Goal: Task Accomplishment & Management: Manage account settings

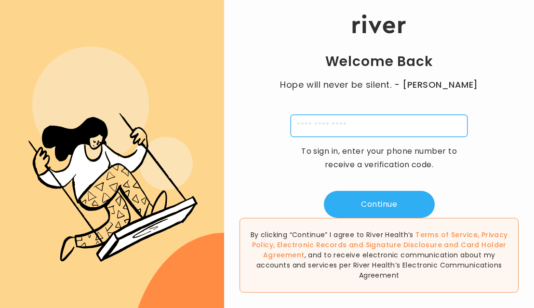
click at [337, 130] on input "tel" at bounding box center [379, 126] width 177 height 22
type input "**********"
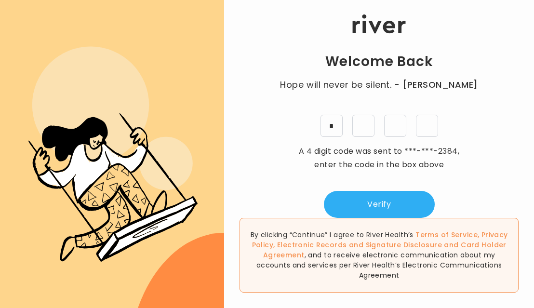
type input "*"
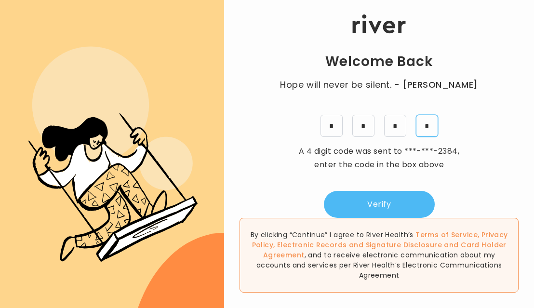
type input "*"
click at [367, 196] on button "Verify" at bounding box center [379, 204] width 111 height 27
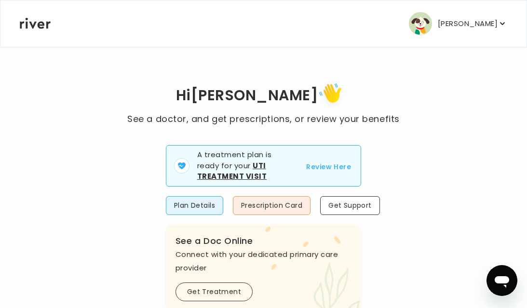
click at [256, 166] on strong "Uti Treatment Visit" at bounding box center [231, 171] width 69 height 21
click at [326, 167] on button "Review Here" at bounding box center [328, 167] width 45 height 12
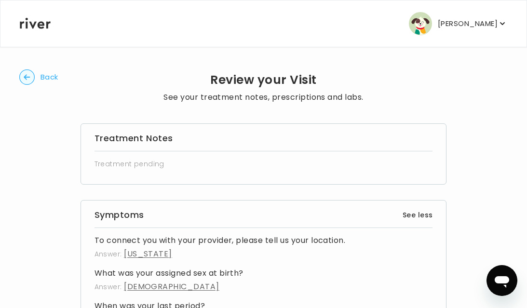
click at [207, 160] on p "Treatment pending" at bounding box center [263, 163] width 338 height 13
click at [26, 80] on circle "button" at bounding box center [27, 77] width 15 height 15
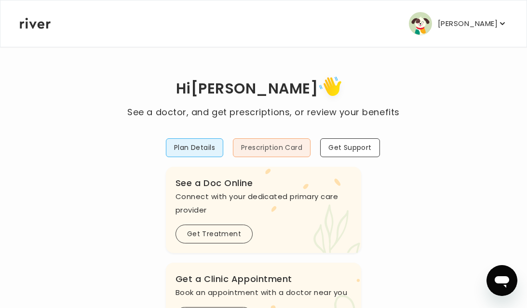
click at [278, 147] on button "Prescription Card" at bounding box center [272, 147] width 78 height 19
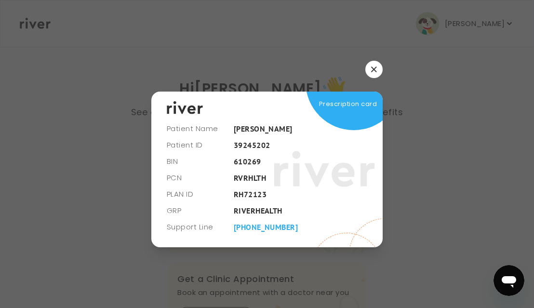
click at [378, 70] on button "button" at bounding box center [373, 69] width 17 height 17
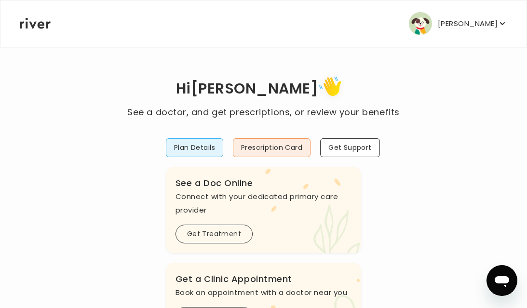
click at [188, 153] on button "Plan Details" at bounding box center [194, 147] width 57 height 19
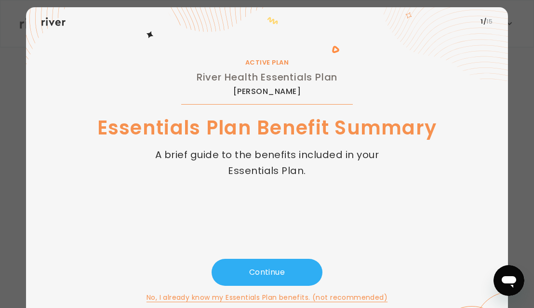
scroll to position [36, 0]
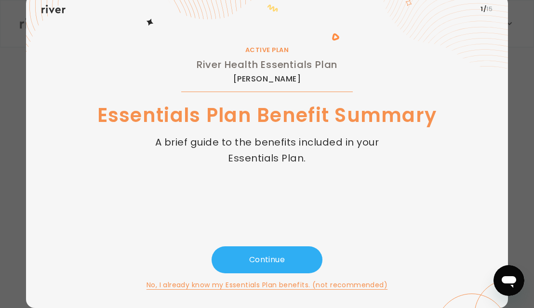
click at [257, 276] on div "Continue No, I already know my Essentials Plan benefits. (not recommended)" at bounding box center [266, 268] width 451 height 44
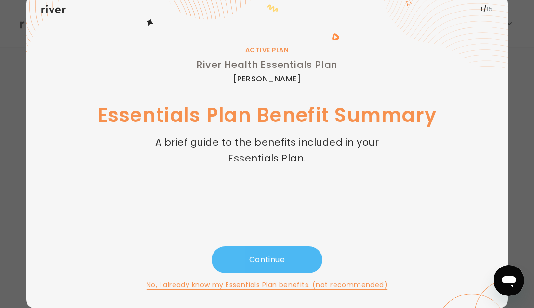
click at [257, 266] on button "Continue" at bounding box center [267, 259] width 111 height 27
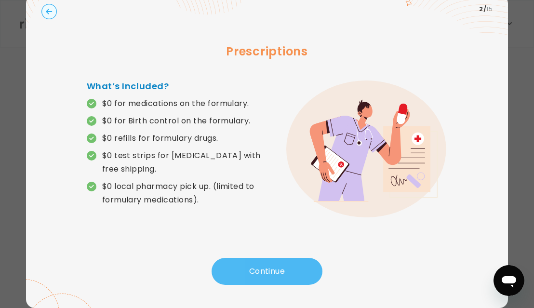
click at [261, 272] on button "Continue" at bounding box center [267, 271] width 111 height 27
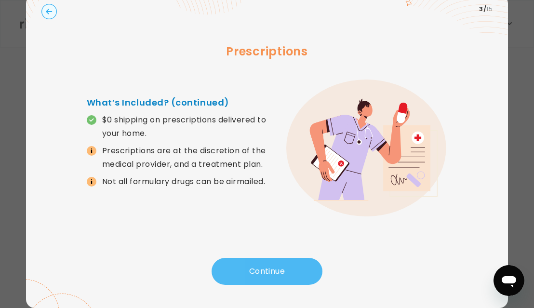
click at [263, 272] on button "Continue" at bounding box center [267, 271] width 111 height 27
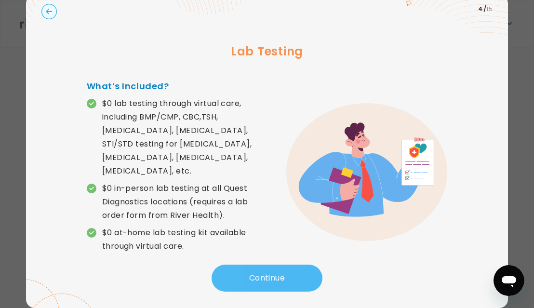
click at [268, 273] on button "Continue" at bounding box center [267, 278] width 111 height 27
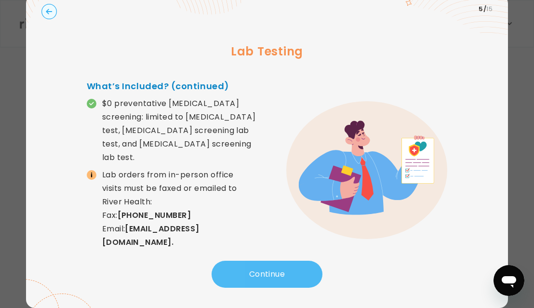
click at [254, 275] on button "Continue" at bounding box center [267, 274] width 111 height 27
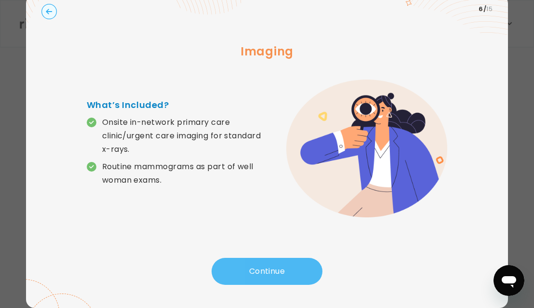
click at [277, 273] on button "Continue" at bounding box center [267, 271] width 111 height 27
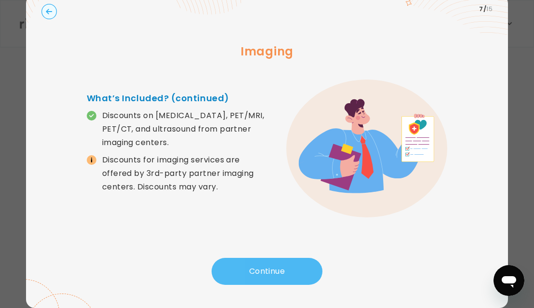
click at [260, 270] on button "Continue" at bounding box center [267, 271] width 111 height 27
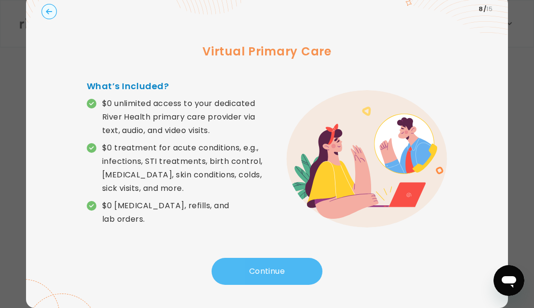
click at [263, 275] on button "Continue" at bounding box center [267, 271] width 111 height 27
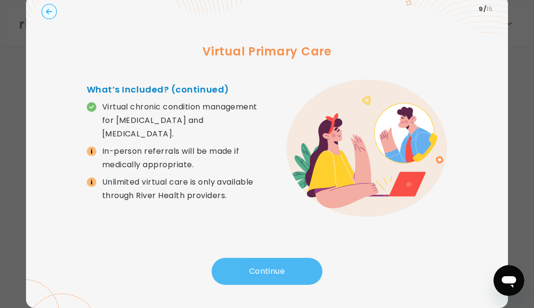
click at [263, 275] on button "Continue" at bounding box center [267, 271] width 111 height 27
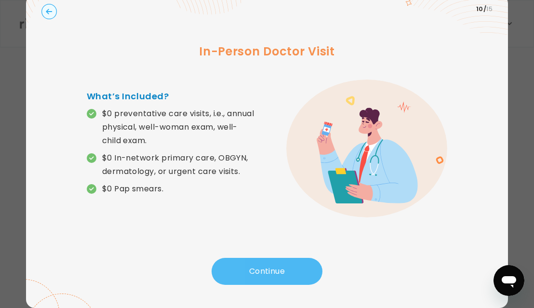
click at [263, 276] on button "Continue" at bounding box center [267, 271] width 111 height 27
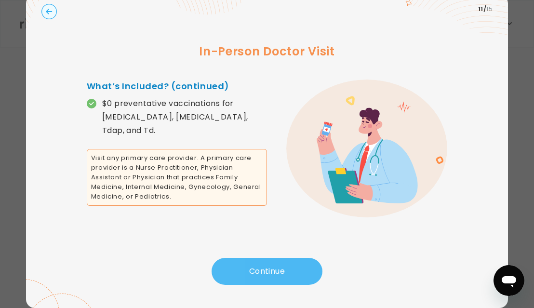
click at [269, 271] on button "Continue" at bounding box center [267, 271] width 111 height 27
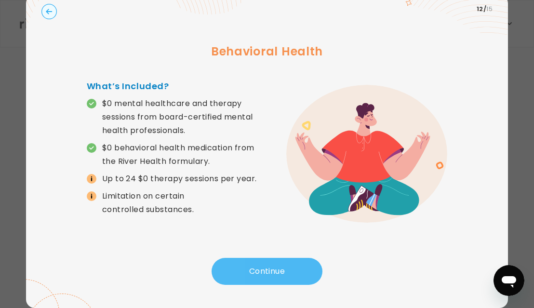
click at [269, 272] on button "Continue" at bounding box center [267, 271] width 111 height 27
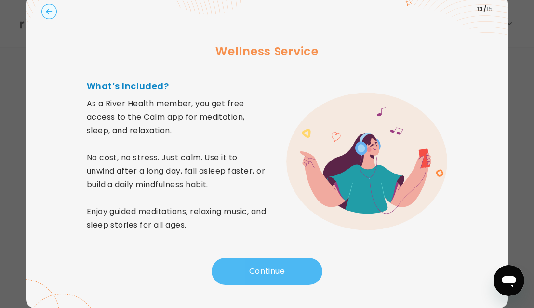
click at [269, 272] on button "Continue" at bounding box center [267, 271] width 111 height 27
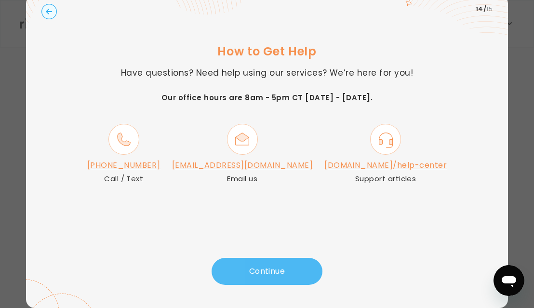
drag, startPoint x: 269, startPoint y: 272, endPoint x: 213, endPoint y: 266, distance: 56.7
click at [216, 267] on button "Continue" at bounding box center [267, 271] width 111 height 27
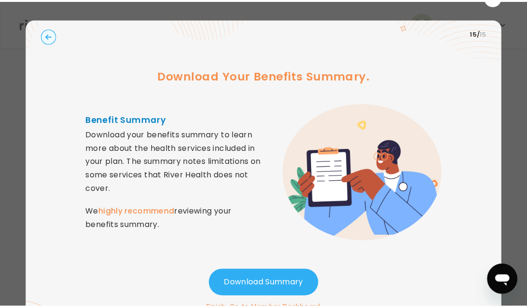
scroll to position [0, 0]
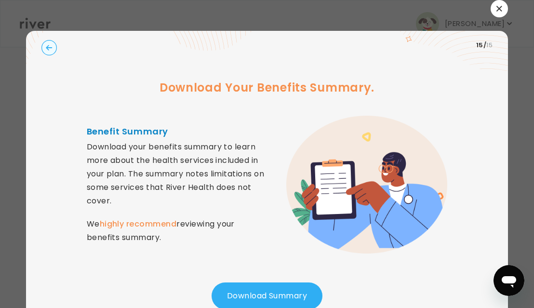
click at [496, 10] on icon "button" at bounding box center [498, 8] width 5 height 5
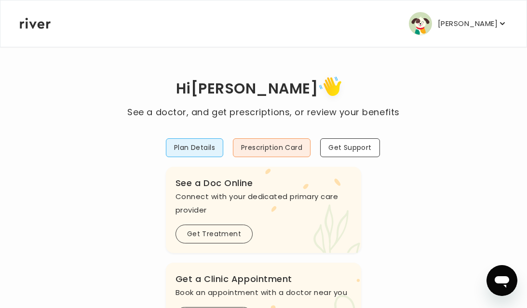
click at [246, 99] on h1 "Hi [PERSON_NAME]" at bounding box center [263, 89] width 272 height 32
click at [323, 79] on icon at bounding box center [332, 86] width 18 height 19
click at [462, 22] on p "[PERSON_NAME]" at bounding box center [468, 23] width 60 height 13
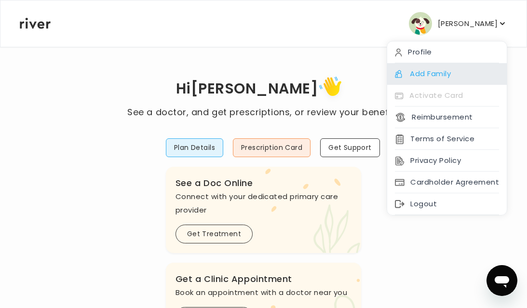
click at [425, 75] on div "Add Family" at bounding box center [447, 74] width 120 height 22
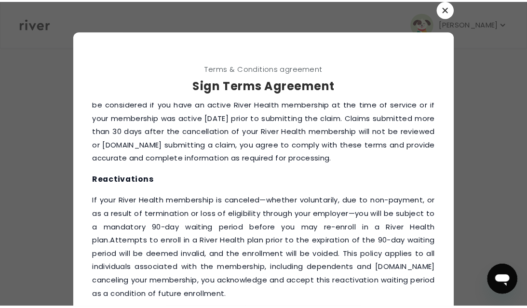
scroll to position [1338, 0]
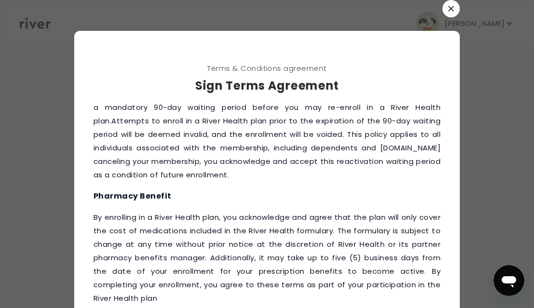
click at [448, 10] on icon "button" at bounding box center [450, 8] width 5 height 5
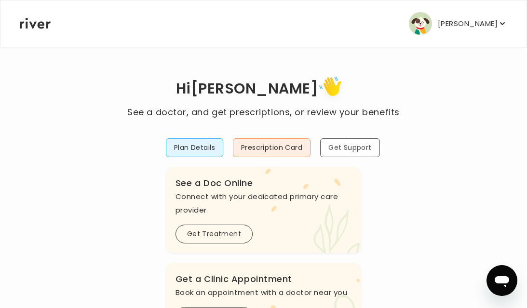
click at [345, 148] on button "Get Support" at bounding box center [350, 147] width 60 height 19
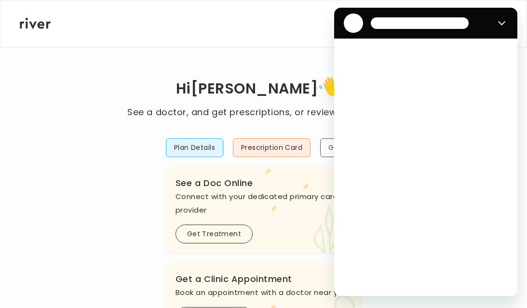
scroll to position [0, 0]
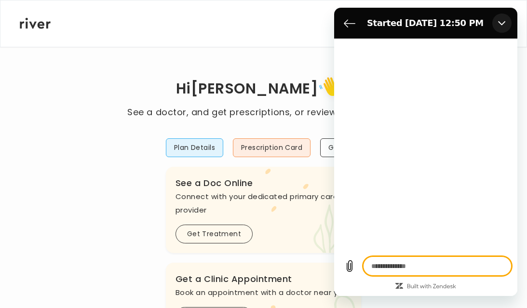
click at [501, 27] on button "Close" at bounding box center [501, 22] width 19 height 19
type textarea "*"
